Goal: Navigation & Orientation: Understand site structure

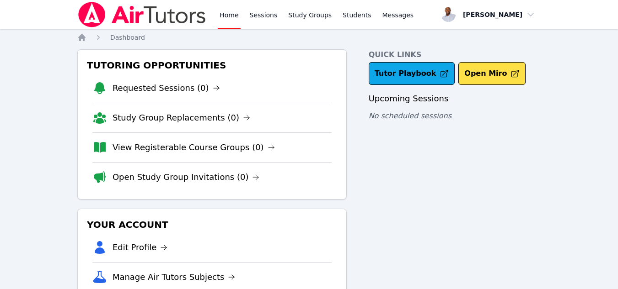
click at [133, 20] on img at bounding box center [141, 15] width 129 height 26
click at [263, 18] on link "Sessions" at bounding box center [264, 14] width 32 height 29
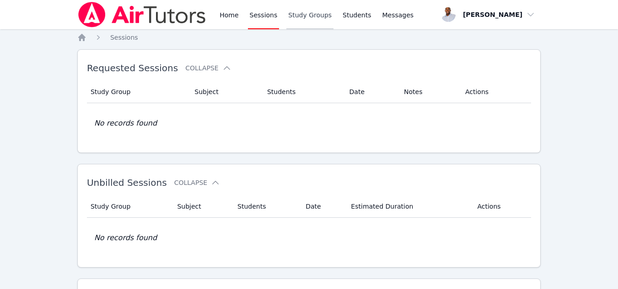
click at [305, 19] on link "Study Groups" at bounding box center [309, 14] width 47 height 29
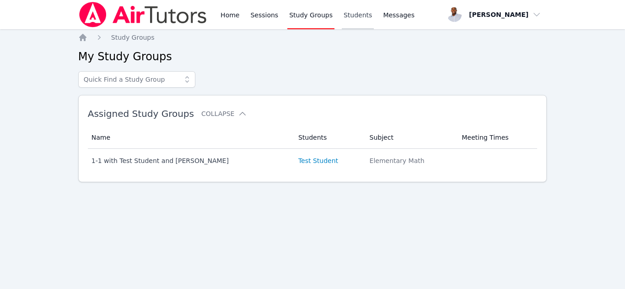
click at [344, 16] on link "Students" at bounding box center [358, 14] width 32 height 29
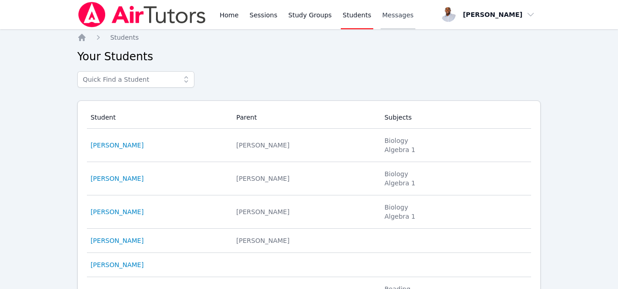
click at [383, 16] on span "Messages" at bounding box center [398, 15] width 32 height 9
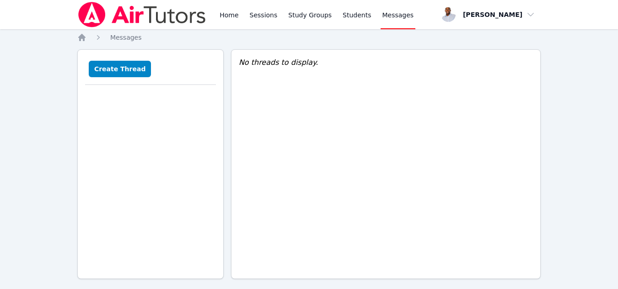
click at [132, 20] on img at bounding box center [141, 15] width 129 height 26
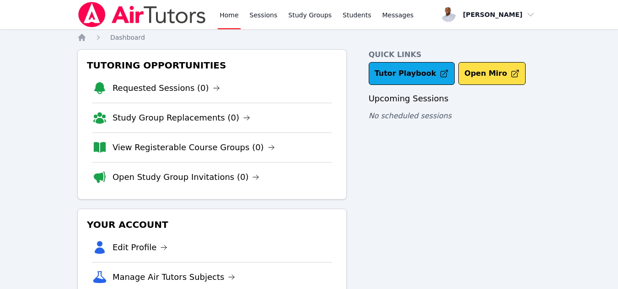
scroll to position [88, 0]
